Goal: Transaction & Acquisition: Purchase product/service

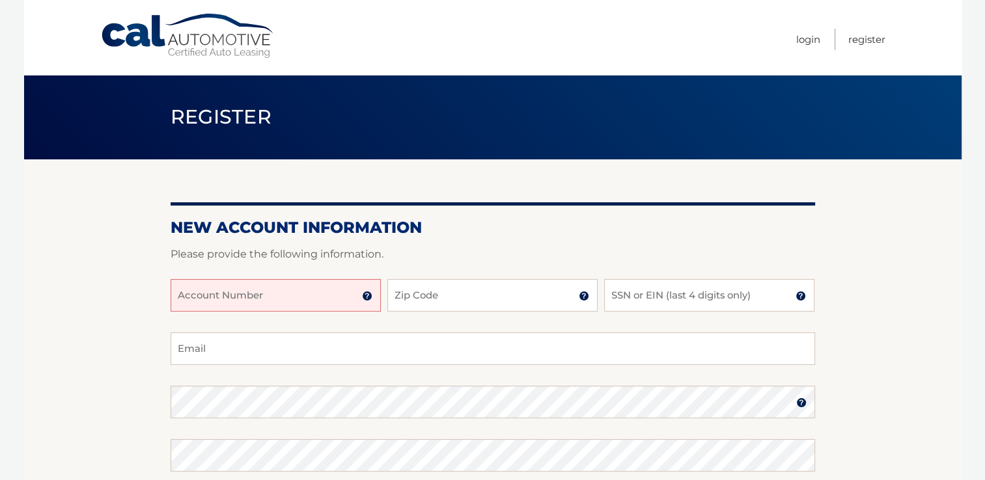
click at [208, 294] on input "Account Number" at bounding box center [276, 295] width 210 height 33
type input "4"
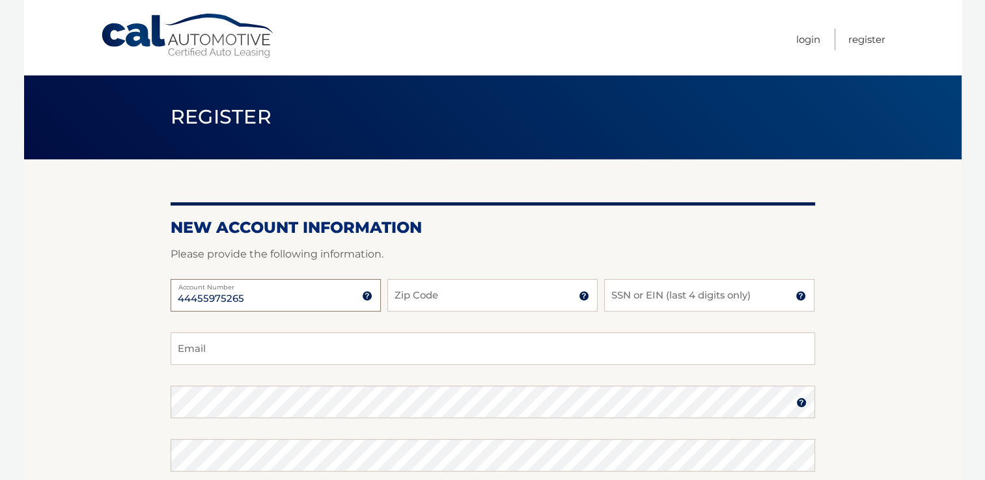
type input "44455975265"
click at [428, 296] on input "Zip Code" at bounding box center [492, 295] width 210 height 33
type input "10310"
click at [652, 296] on input "SSN or EIN (last 4 digits only)" at bounding box center [709, 295] width 210 height 33
type input "9542"
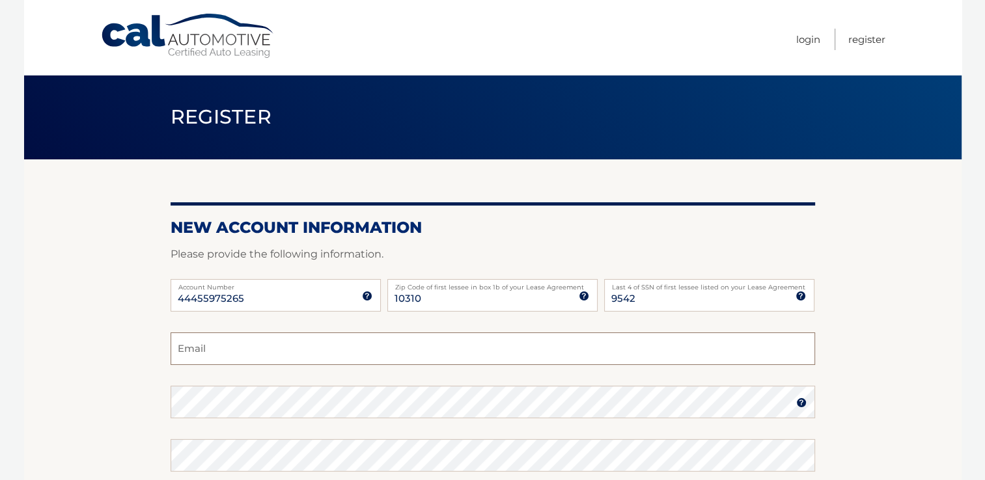
click at [206, 356] on input "Email" at bounding box center [493, 349] width 645 height 33
click at [198, 352] on input "lmichaelaf@gmail.com" at bounding box center [493, 349] width 645 height 33
type input "lmicaelaf@gmail.com"
click at [902, 415] on section "New Account Information Please provide the following information. 44455975265 A…" at bounding box center [492, 414] width 937 height 508
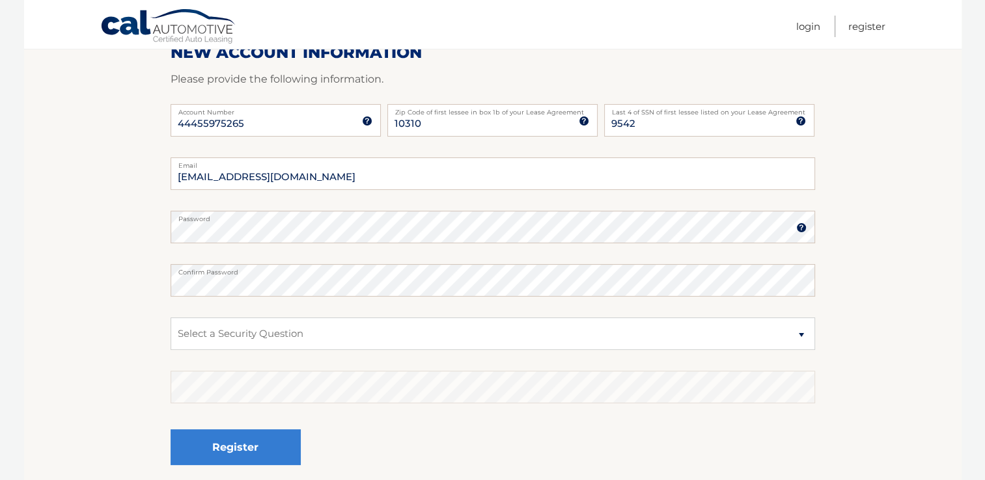
scroll to position [179, 0]
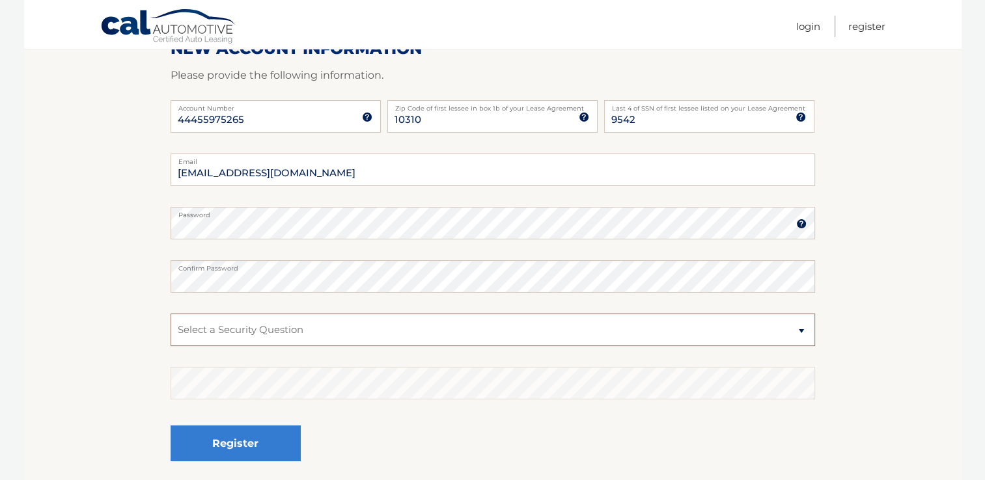
click at [797, 330] on select "Select a Security Question What was the name of your elementary school? What is…" at bounding box center [493, 330] width 645 height 33
select select "4"
click at [171, 314] on select "Select a Security Question What was the name of your elementary school? What is…" at bounding box center [493, 330] width 645 height 33
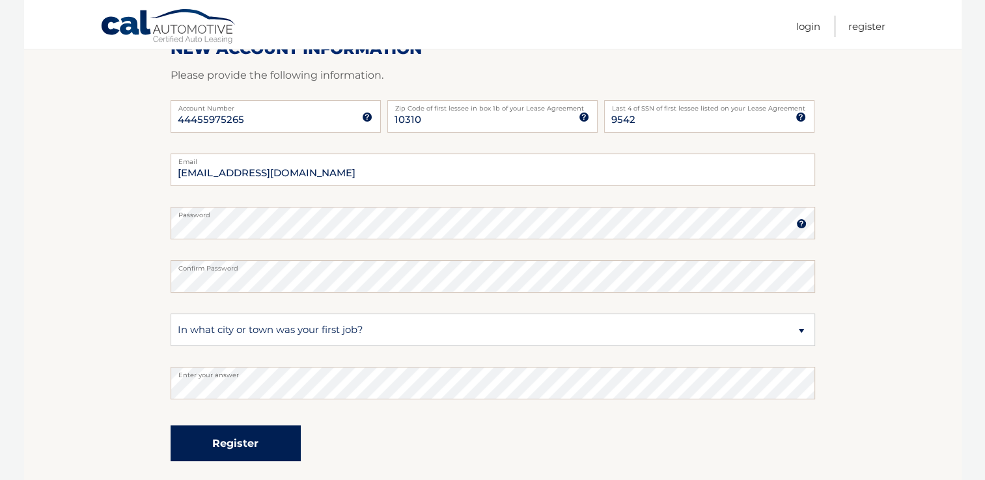
click at [268, 442] on button "Register" at bounding box center [236, 444] width 130 height 36
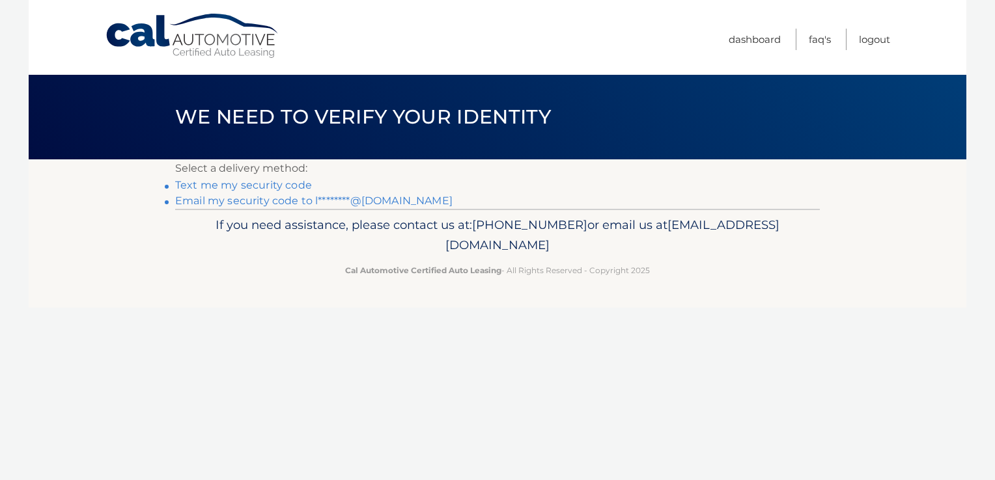
click at [266, 187] on link "Text me my security code" at bounding box center [243, 185] width 137 height 12
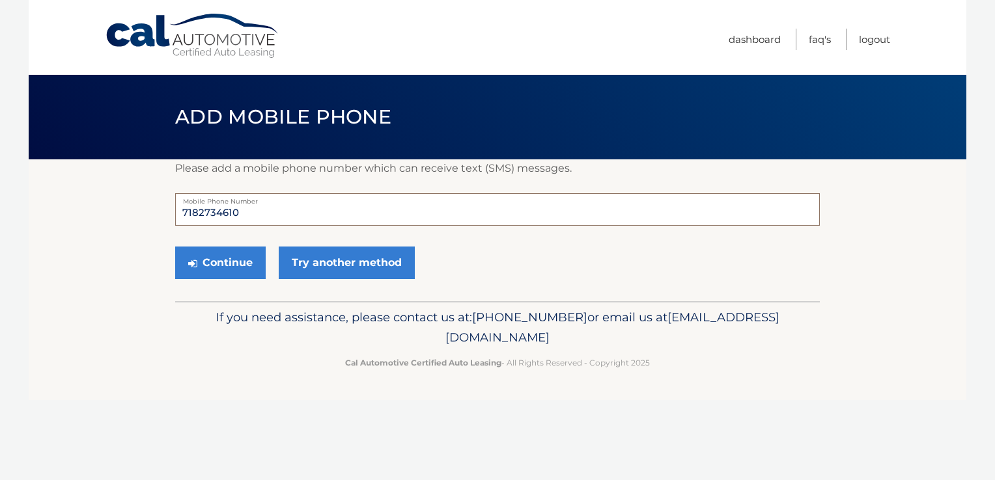
click at [238, 215] on input "7182734610" at bounding box center [497, 209] width 645 height 33
type input "7"
type input "9706907340"
click at [229, 270] on button "Continue" at bounding box center [220, 263] width 90 height 33
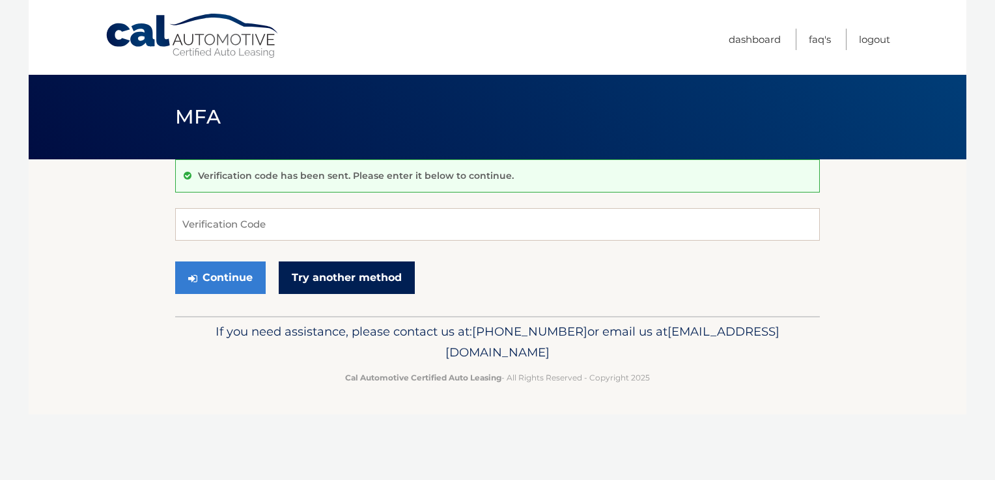
click at [338, 277] on link "Try another method" at bounding box center [347, 278] width 136 height 33
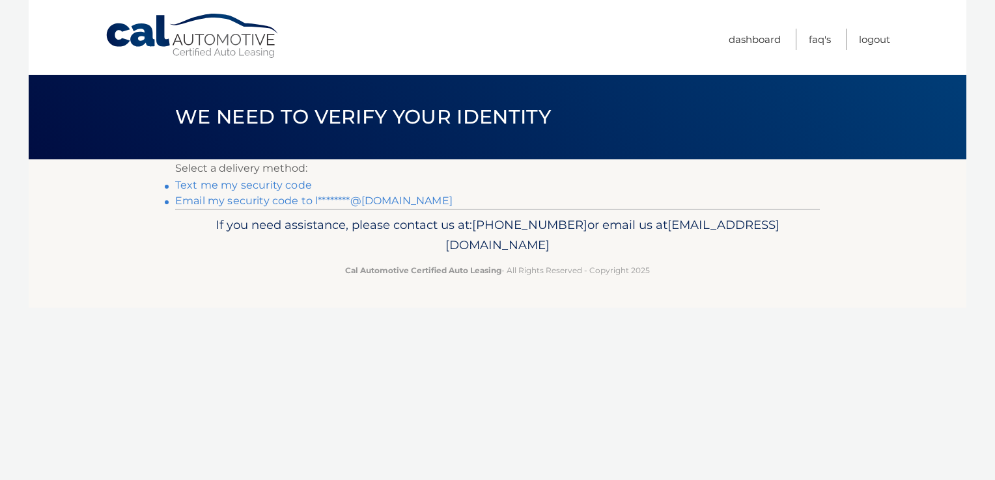
click at [229, 181] on link "Text me my security code" at bounding box center [243, 185] width 137 height 12
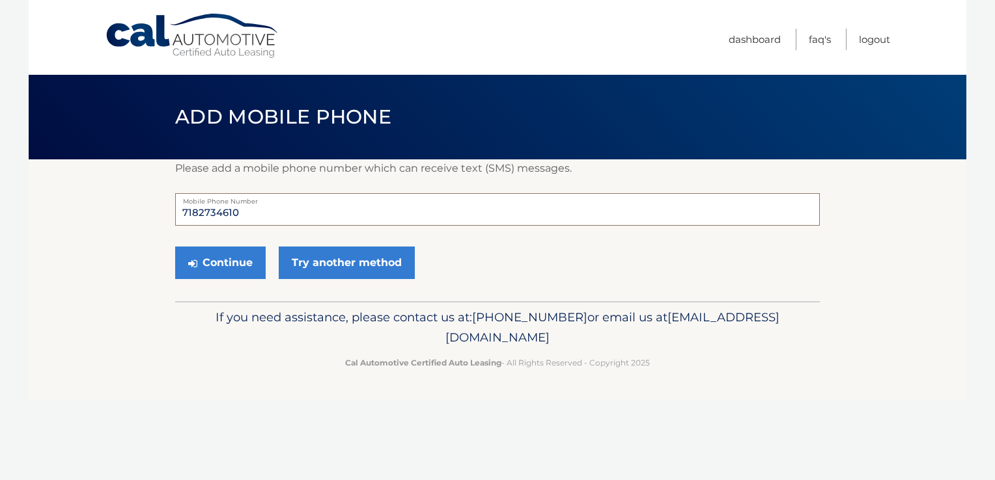
click at [243, 213] on input "7182734610" at bounding box center [497, 209] width 645 height 33
type input "7"
click at [258, 212] on input "9176907340" at bounding box center [497, 209] width 645 height 33
type input "9176907340"
click at [175, 247] on button "Continue" at bounding box center [220, 263] width 90 height 33
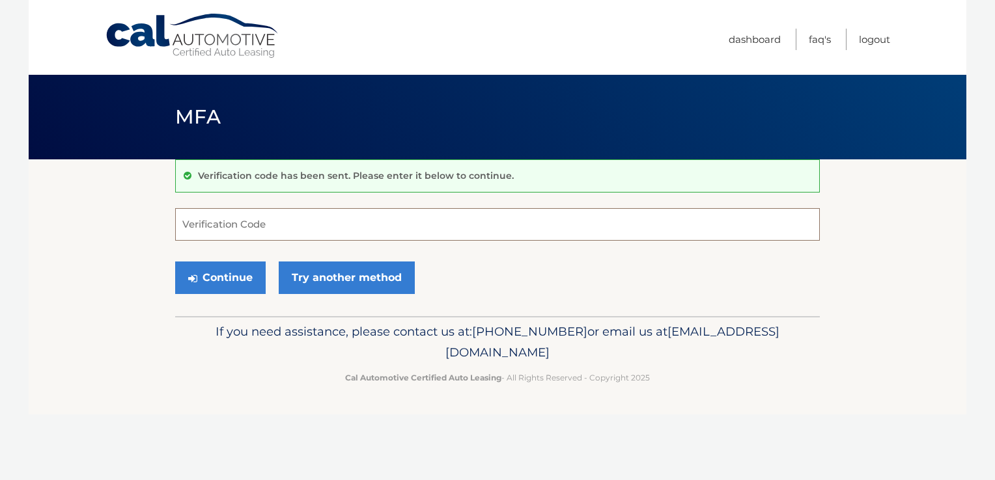
click at [224, 229] on input "Verification Code" at bounding box center [497, 224] width 645 height 33
type input "377958"
click at [237, 280] on button "Continue" at bounding box center [220, 278] width 90 height 33
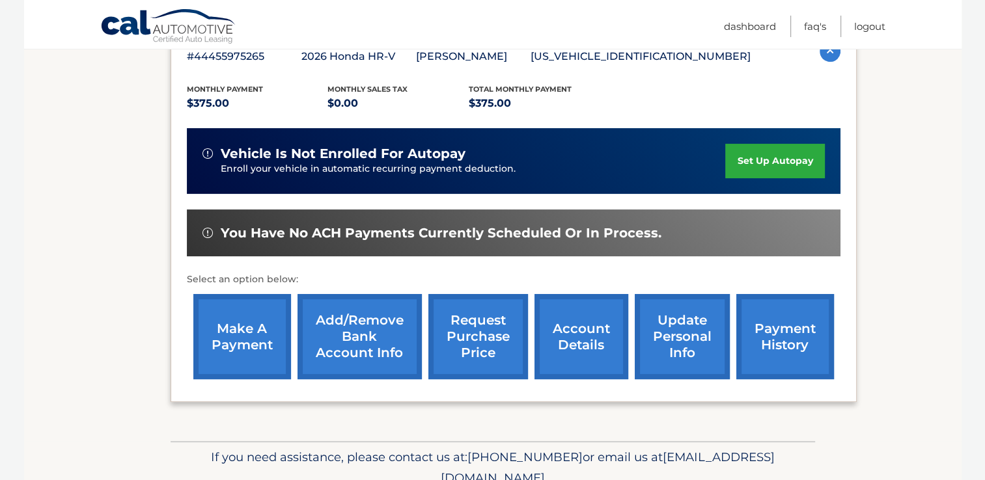
scroll to position [279, 0]
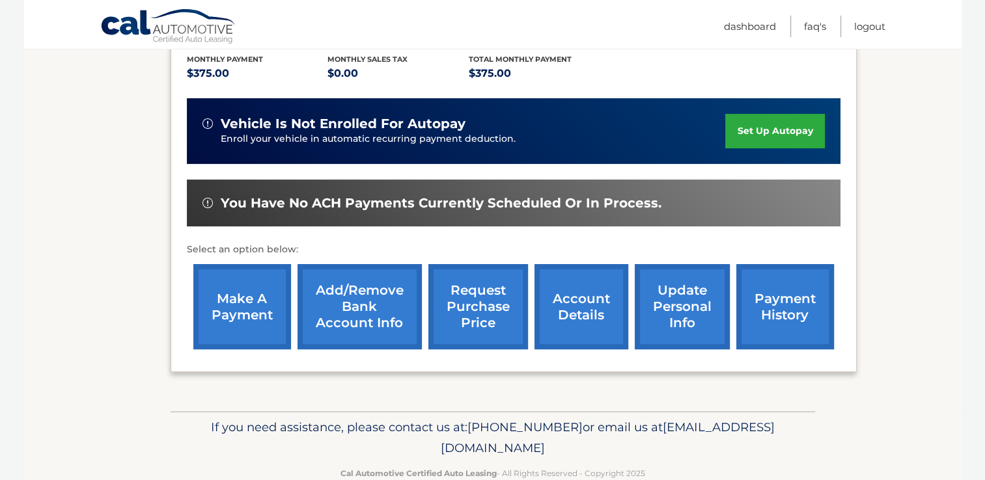
click at [231, 301] on link "make a payment" at bounding box center [242, 306] width 98 height 85
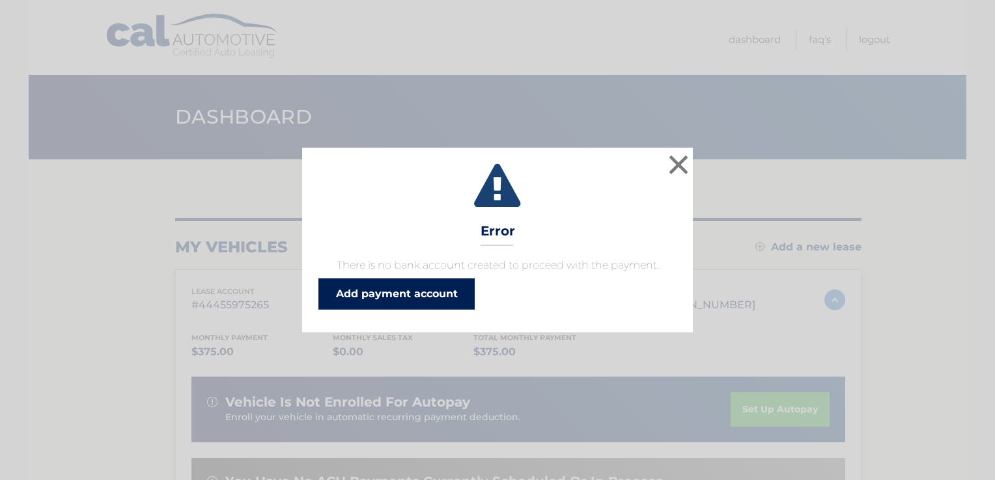
click at [380, 290] on link "Add payment account" at bounding box center [396, 294] width 156 height 31
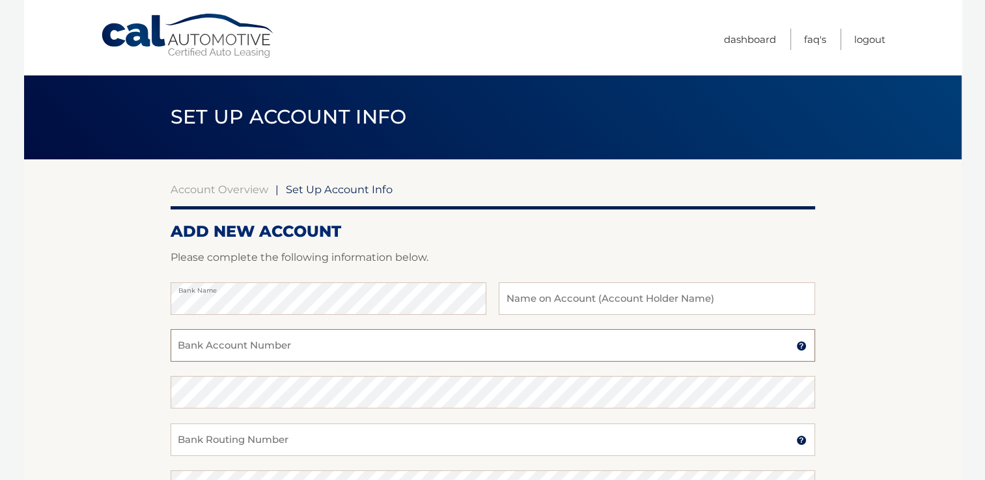
click at [201, 346] on input "Bank Account Number" at bounding box center [493, 345] width 645 height 33
type input "400212913679"
click at [201, 441] on input "Bank Routing Number" at bounding box center [493, 440] width 645 height 33
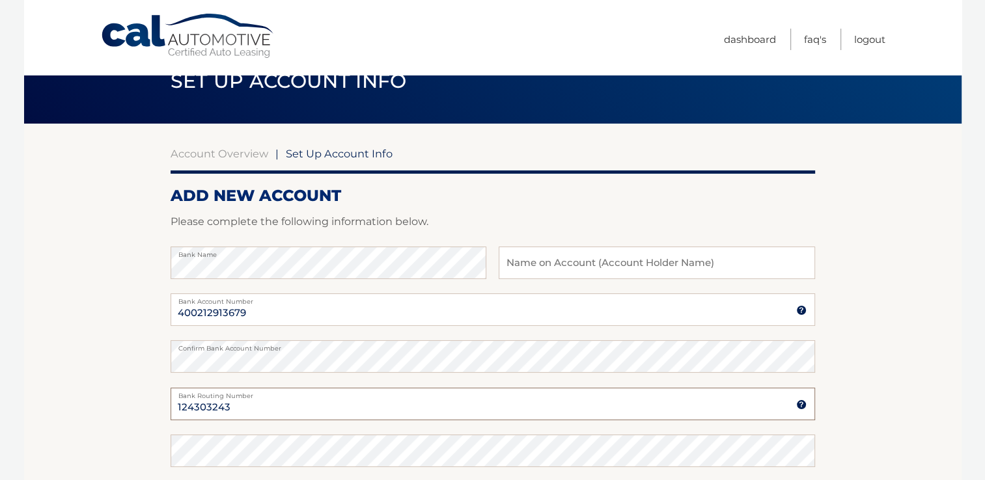
scroll to position [35, 0]
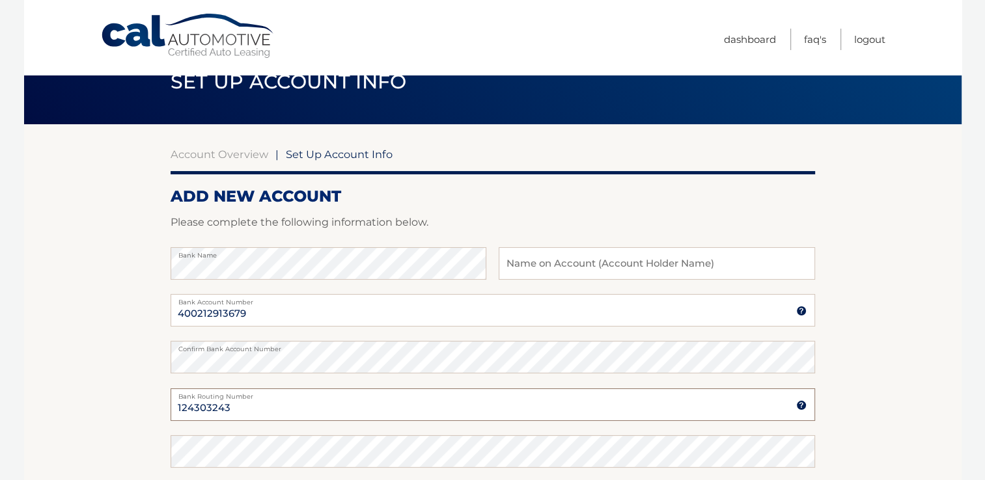
type input "124303243"
click at [549, 265] on input "text" at bounding box center [657, 263] width 316 height 33
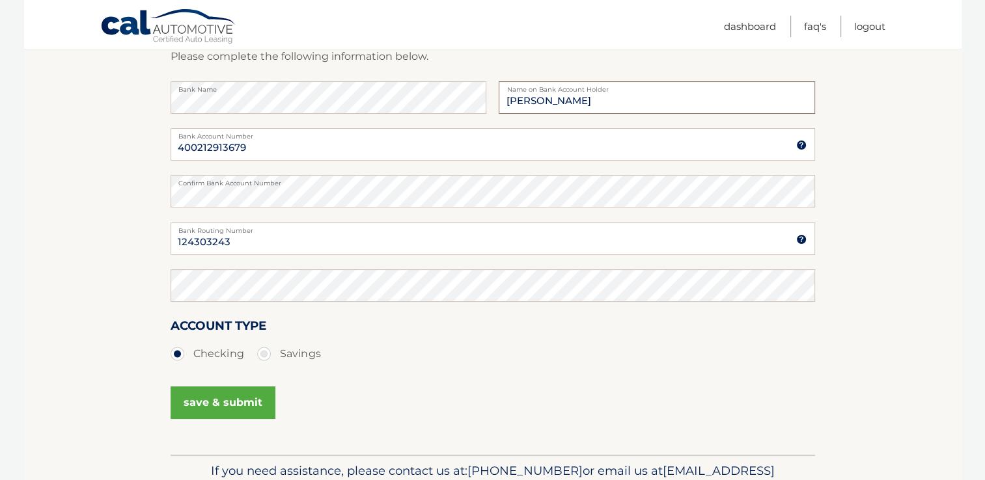
scroll to position [202, 0]
type input "Lourdes M. Ferrer"
click at [236, 406] on button "save & submit" at bounding box center [223, 402] width 105 height 33
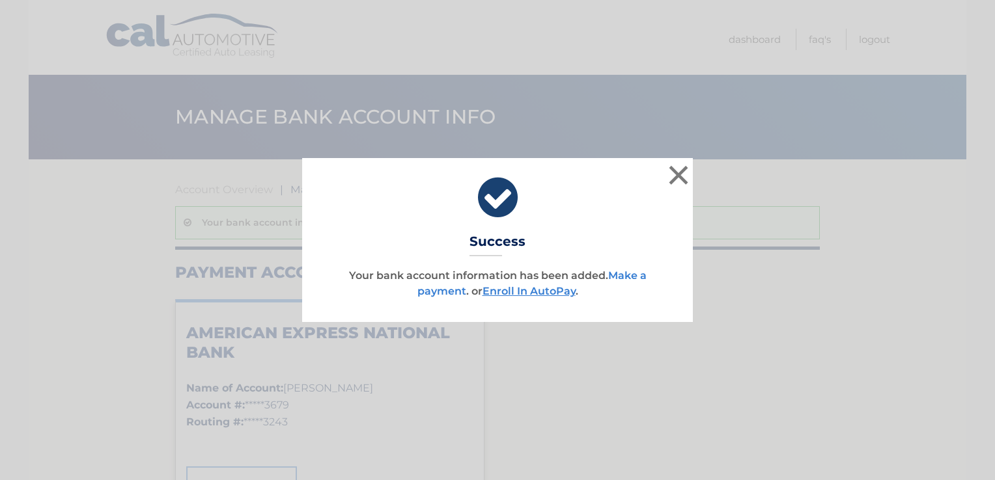
click at [628, 278] on link "Make a payment" at bounding box center [531, 284] width 229 height 28
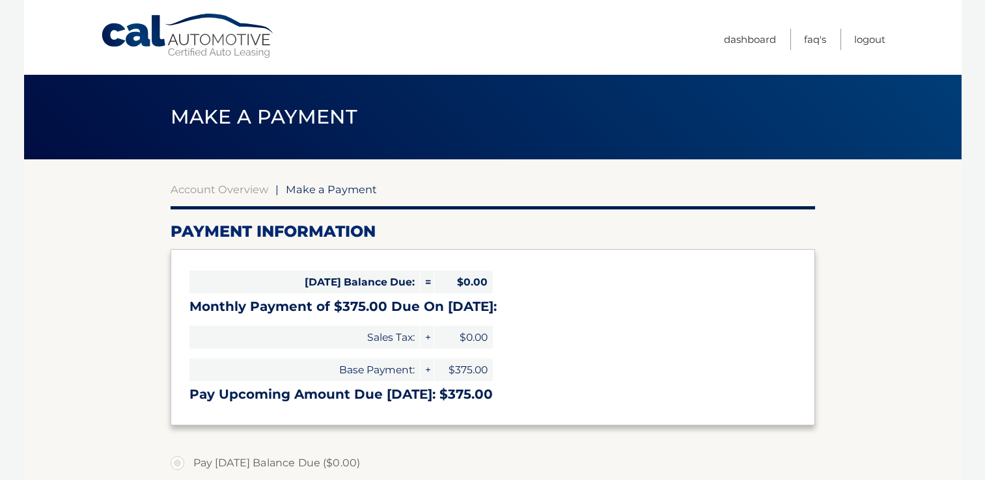
select select "MzQwYjlkYzgtY2IyZi00M2M0LWEzZDMtMWM2MWEyZjhlMDc3"
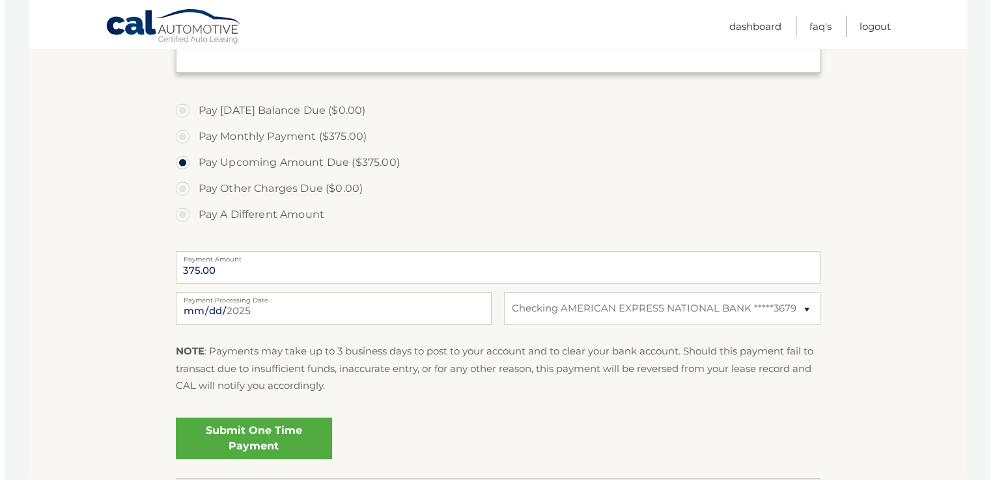
scroll to position [354, 0]
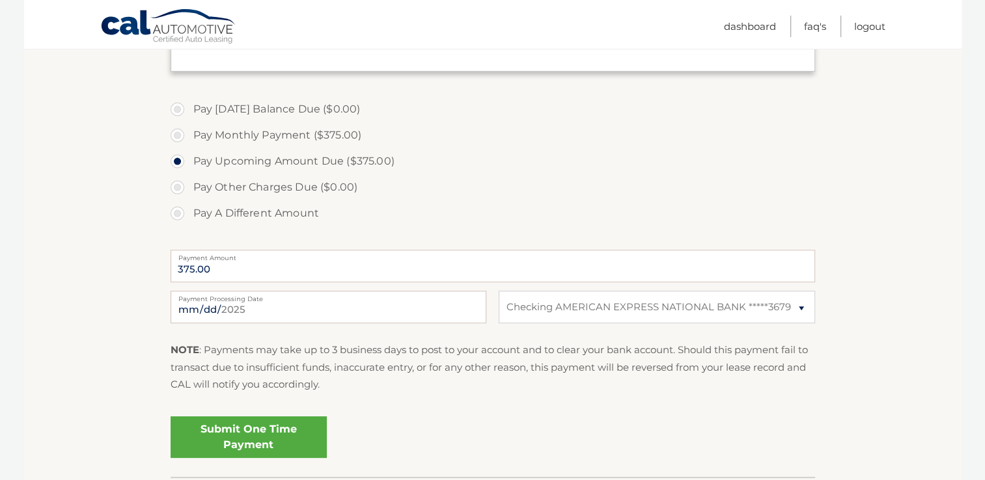
click at [272, 440] on link "Submit One Time Payment" at bounding box center [249, 438] width 156 height 42
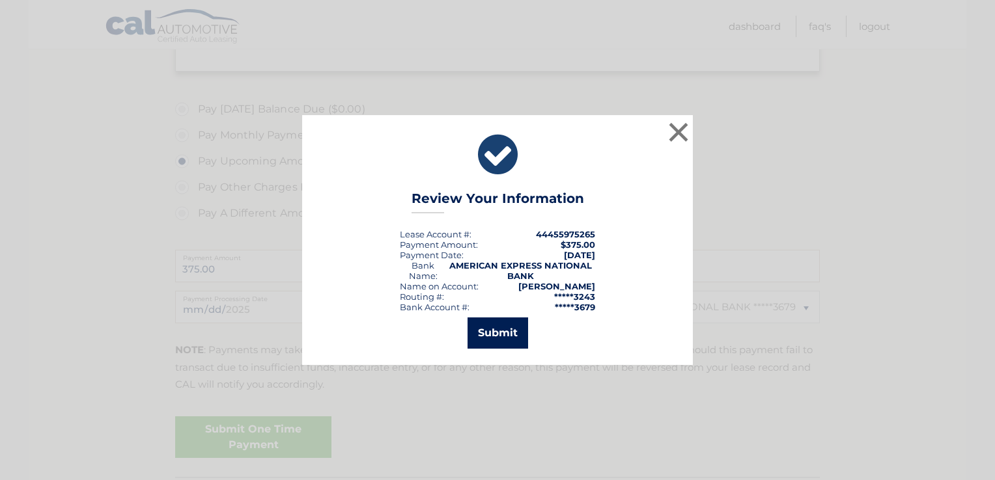
click at [497, 335] on button "Submit" at bounding box center [497, 333] width 61 height 31
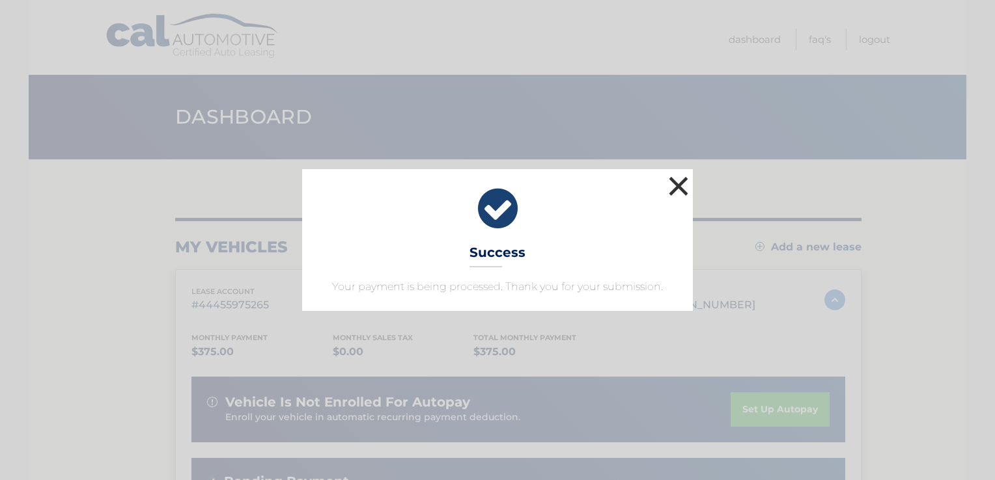
click at [678, 186] on button "×" at bounding box center [678, 186] width 26 height 26
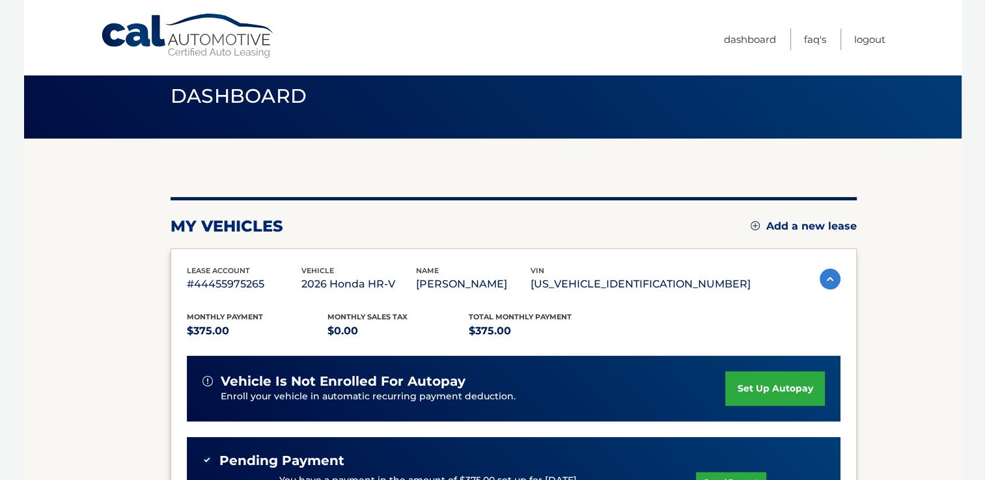
scroll to position [16, 0]
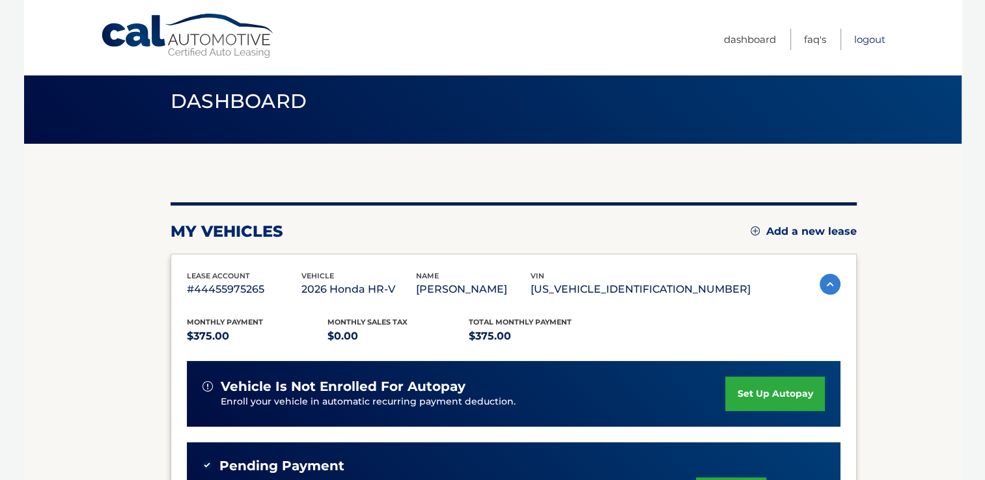
click at [876, 37] on link "Logout" at bounding box center [869, 39] width 31 height 21
